Goal: Task Accomplishment & Management: Manage account settings

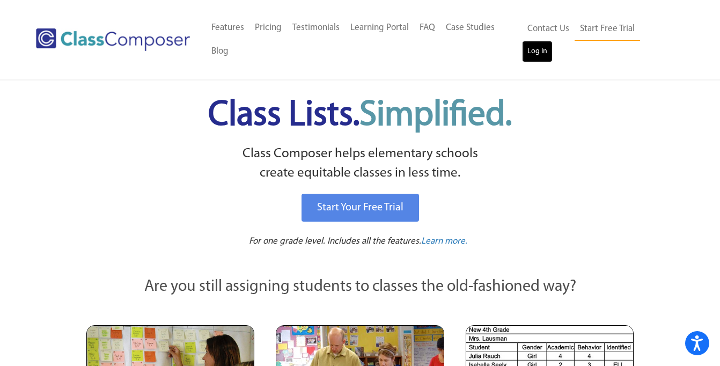
click at [553, 41] on link "Log In" at bounding box center [537, 51] width 31 height 21
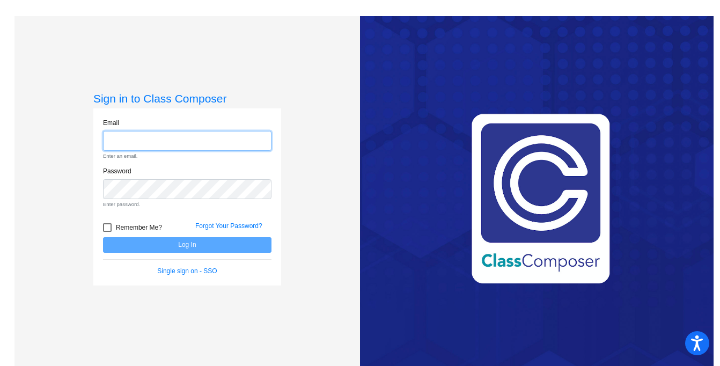
type input "[EMAIL_ADDRESS][DOMAIN_NAME]"
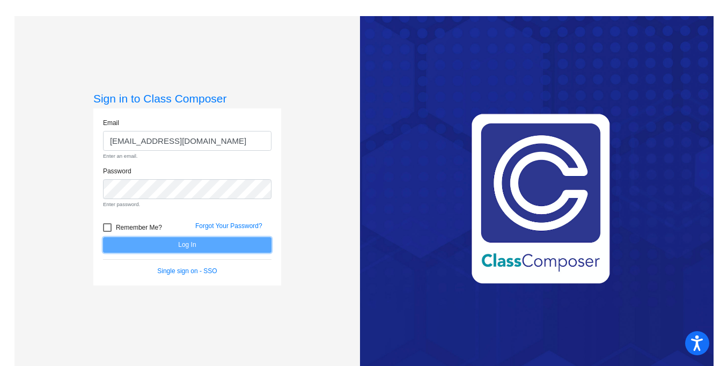
click at [197, 245] on form "Email masmith@lgusd.org Enter an email. Password Enter password. Remember Me? F…" at bounding box center [187, 197] width 168 height 158
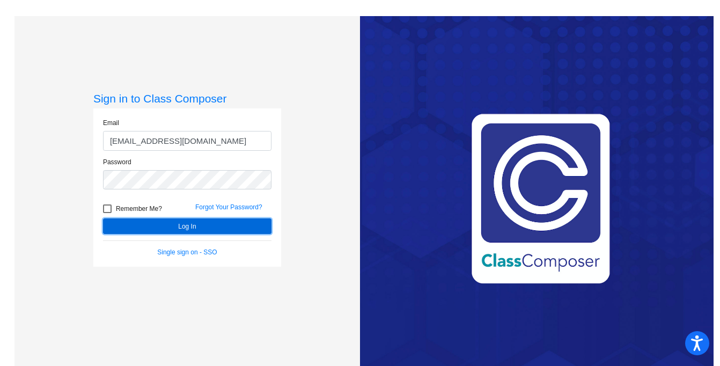
click at [183, 224] on button "Log In" at bounding box center [187, 226] width 168 height 16
